Goal: Task Accomplishment & Management: Use online tool/utility

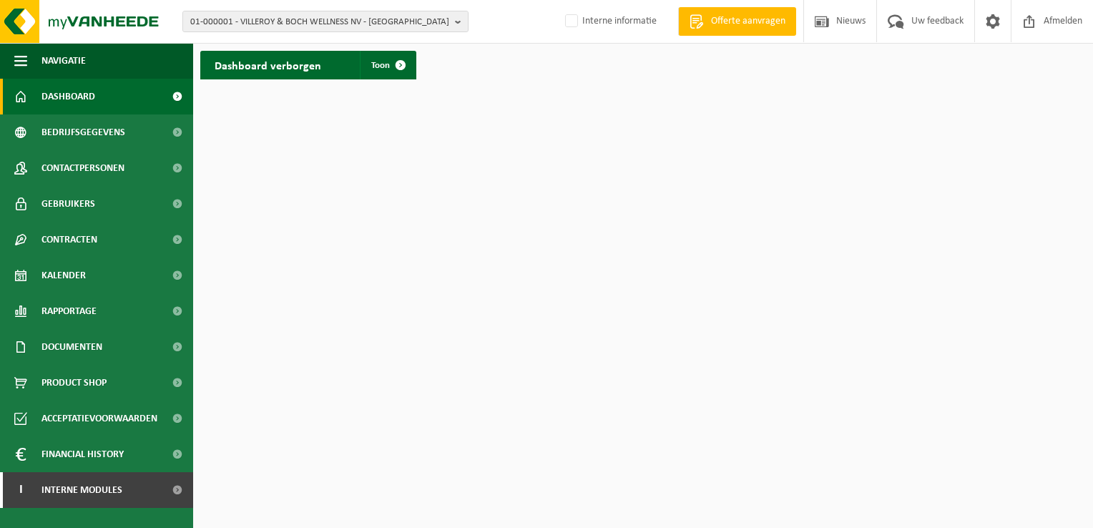
click at [741, 527] on html "01-000001 - VILLEROY & BOCH WELLNESS [GEOGRAPHIC_DATA] - ROESELARE 01-000001 - …" at bounding box center [546, 264] width 1093 height 528
click at [250, 24] on span "01-000001 - VILLEROY & BOCH WELLNESS NV - [GEOGRAPHIC_DATA]" at bounding box center [319, 21] width 259 height 21
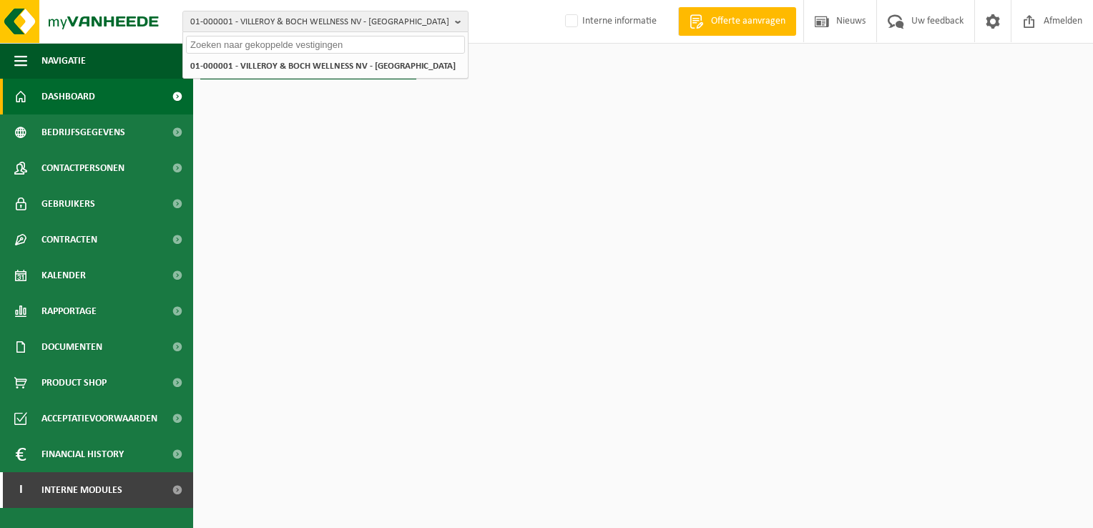
click at [329, 50] on input "text" at bounding box center [325, 45] width 279 height 18
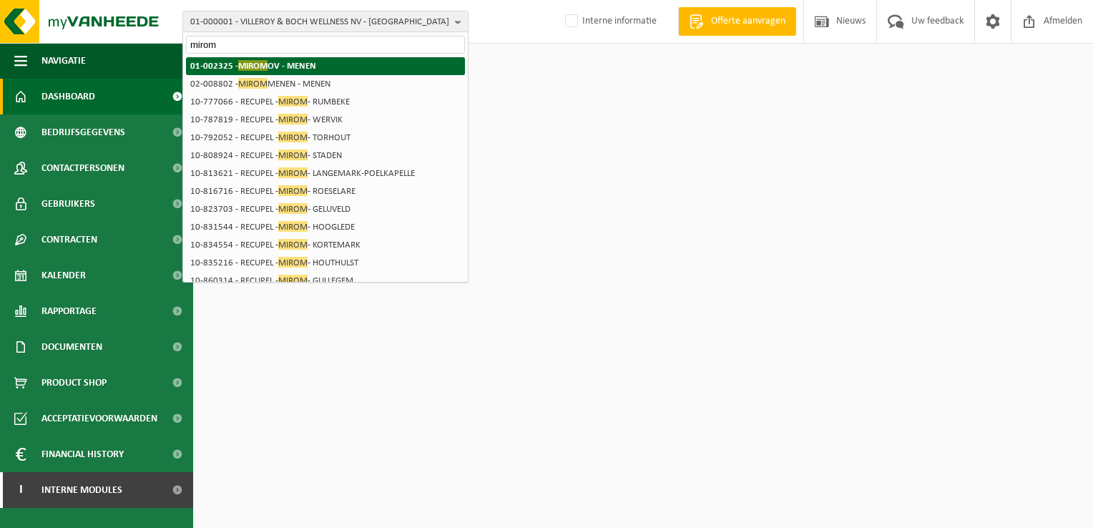
type input "mirom"
click at [327, 62] on li "01-002325 - MIROM OV - MENEN" at bounding box center [325, 66] width 279 height 18
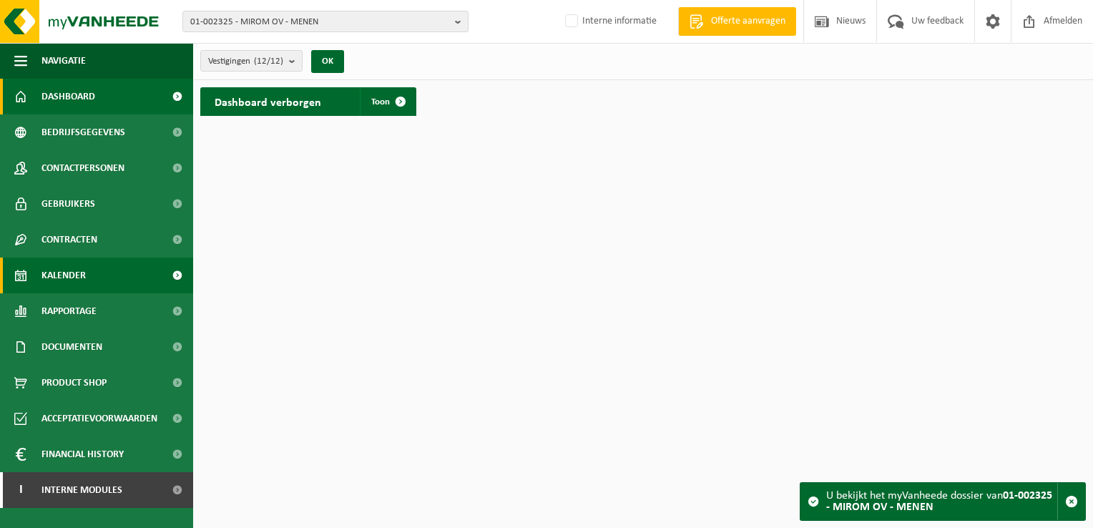
click at [118, 273] on link "Kalender" at bounding box center [96, 276] width 193 height 36
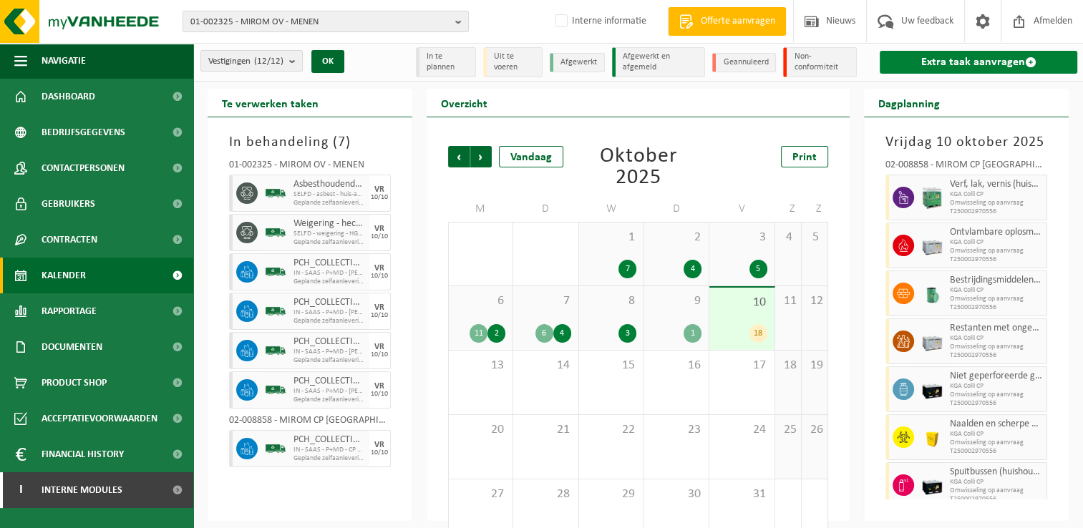
click at [947, 62] on link "Extra taak aanvragen" at bounding box center [977, 62] width 197 height 23
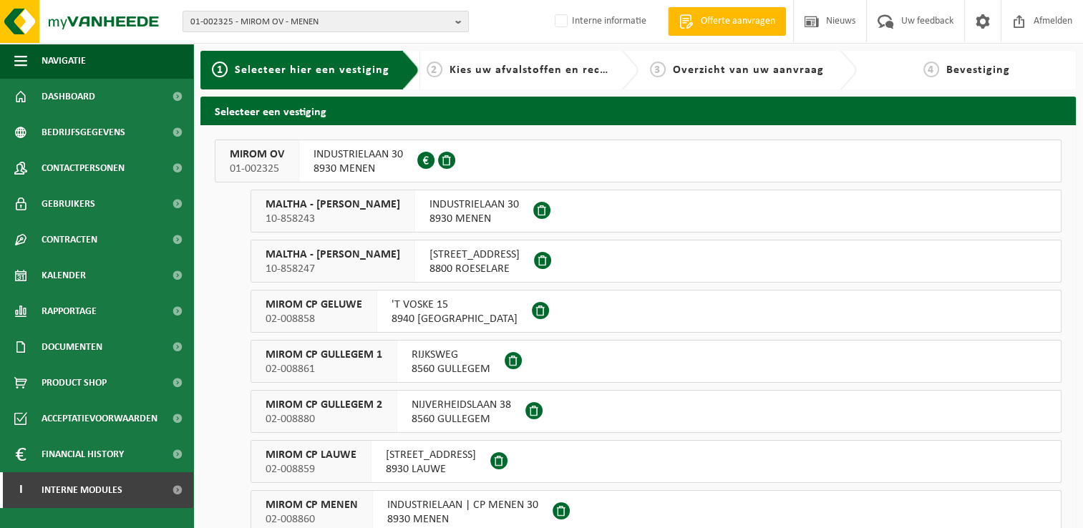
click at [306, 164] on div "INDUSTRIELAAN 30 8930 MENEN 0213.809.081" at bounding box center [358, 161] width 118 height 42
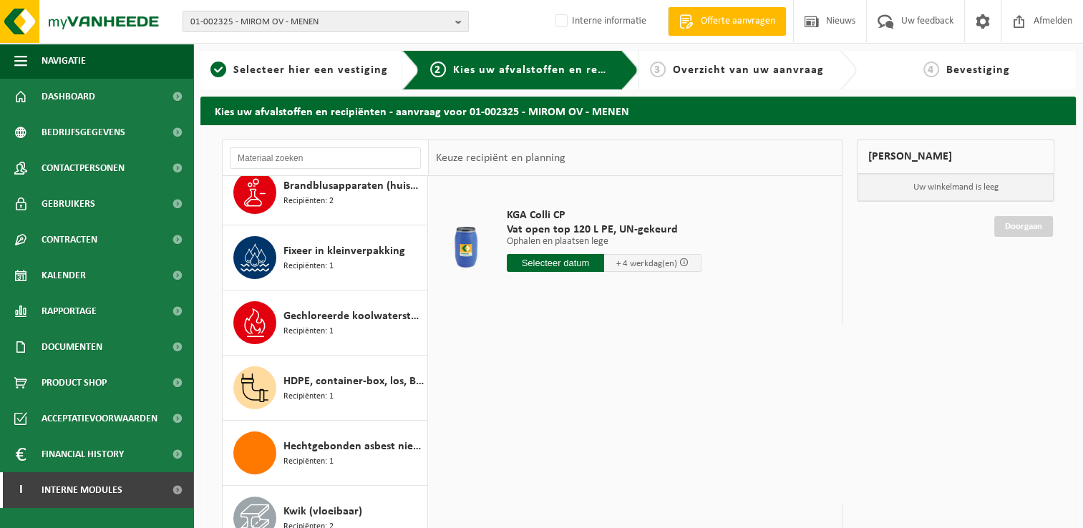
scroll to position [429, 0]
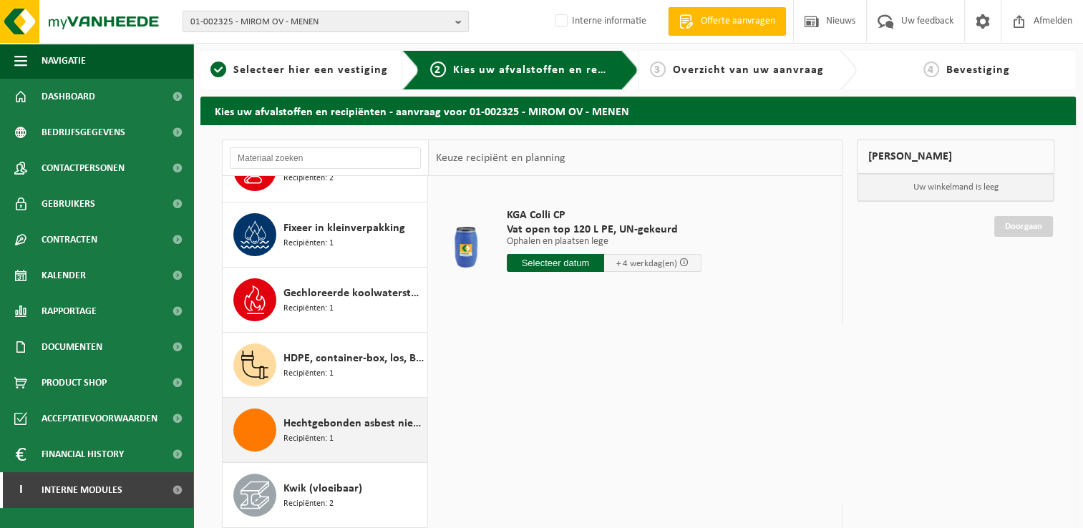
click at [346, 426] on span "Hechtgebonden asbest niet brandbaar" at bounding box center [353, 423] width 140 height 17
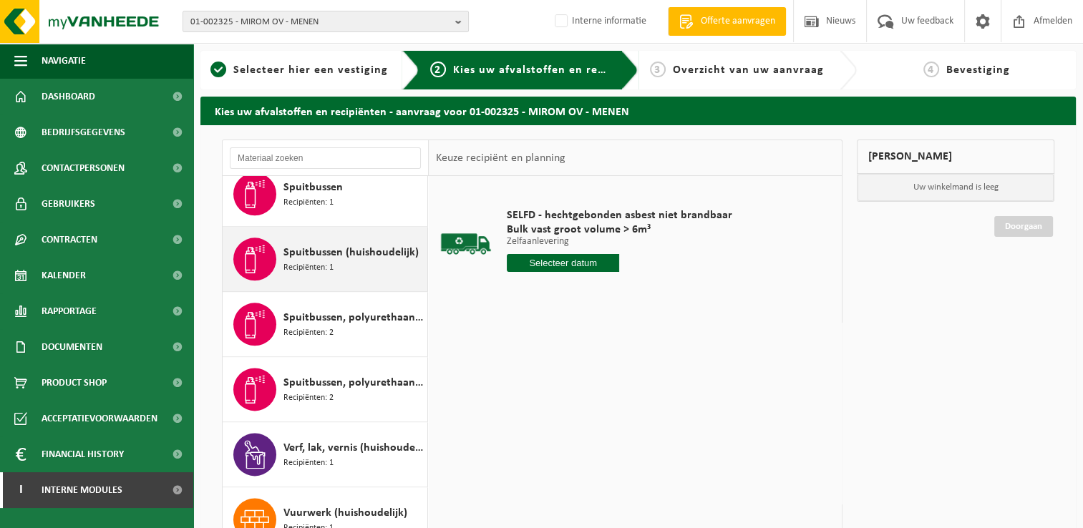
scroll to position [1908, 0]
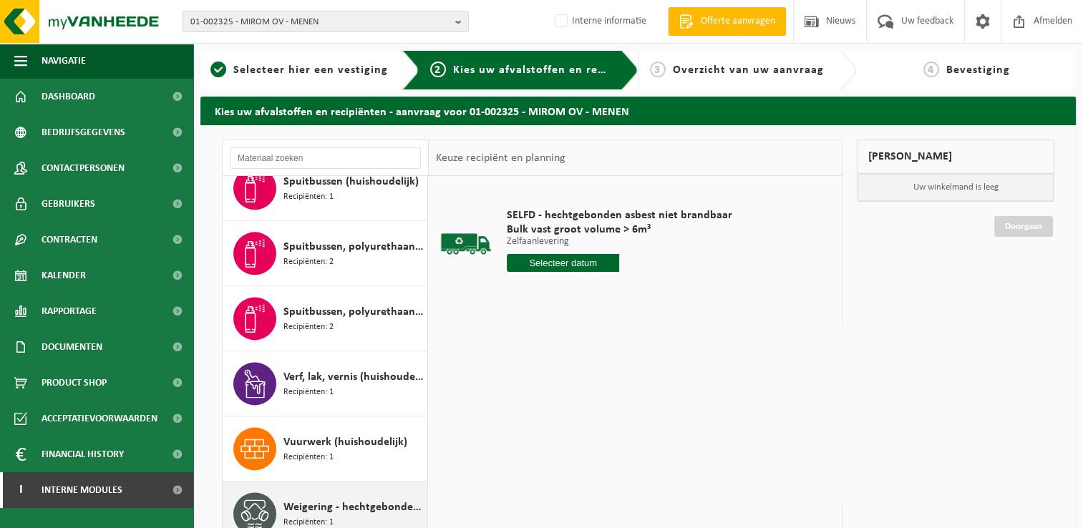
click at [331, 507] on span "Weigering - hechtgebonden asbest – niet-brandbaar" at bounding box center [353, 507] width 140 height 17
